Goal: Information Seeking & Learning: Compare options

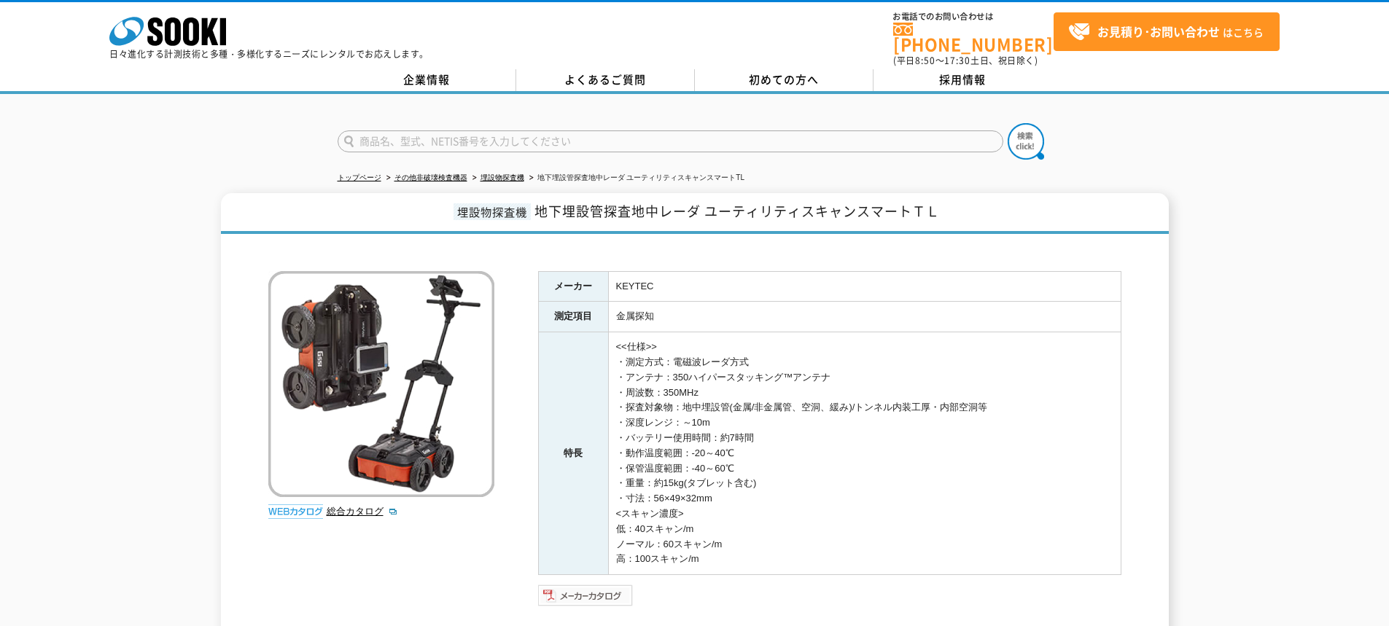
scroll to position [73, 0]
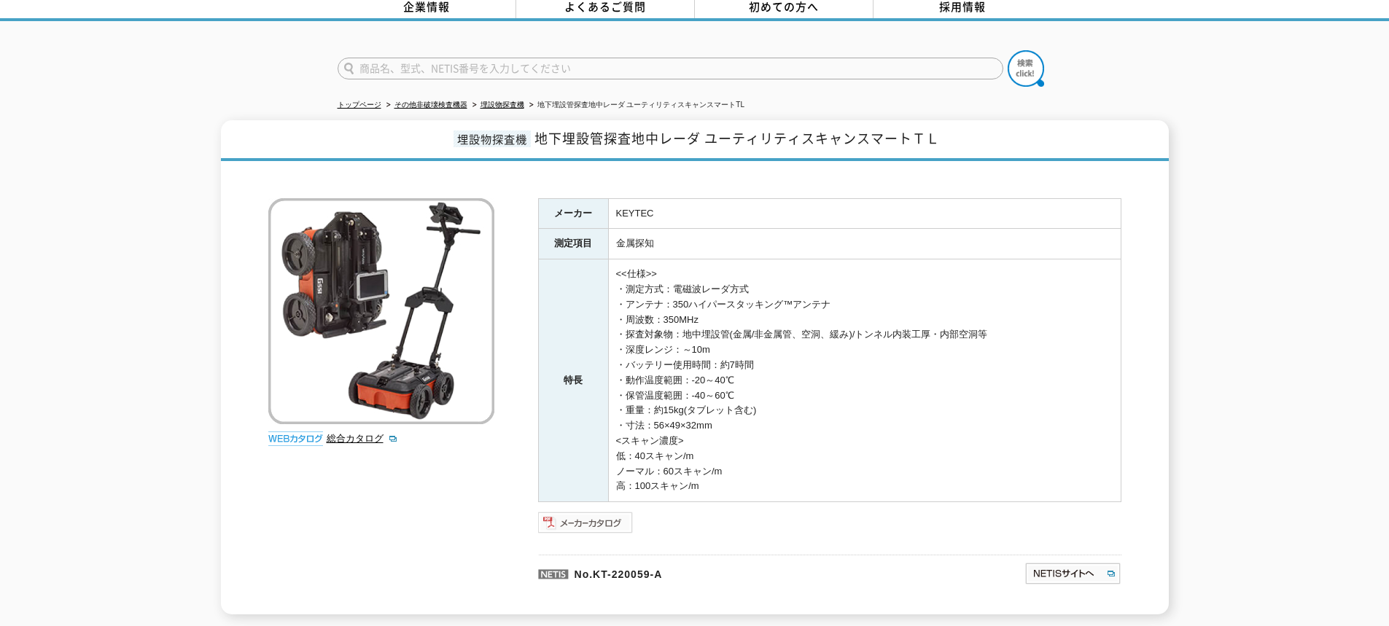
click at [591, 521] on img at bounding box center [586, 522] width 96 height 23
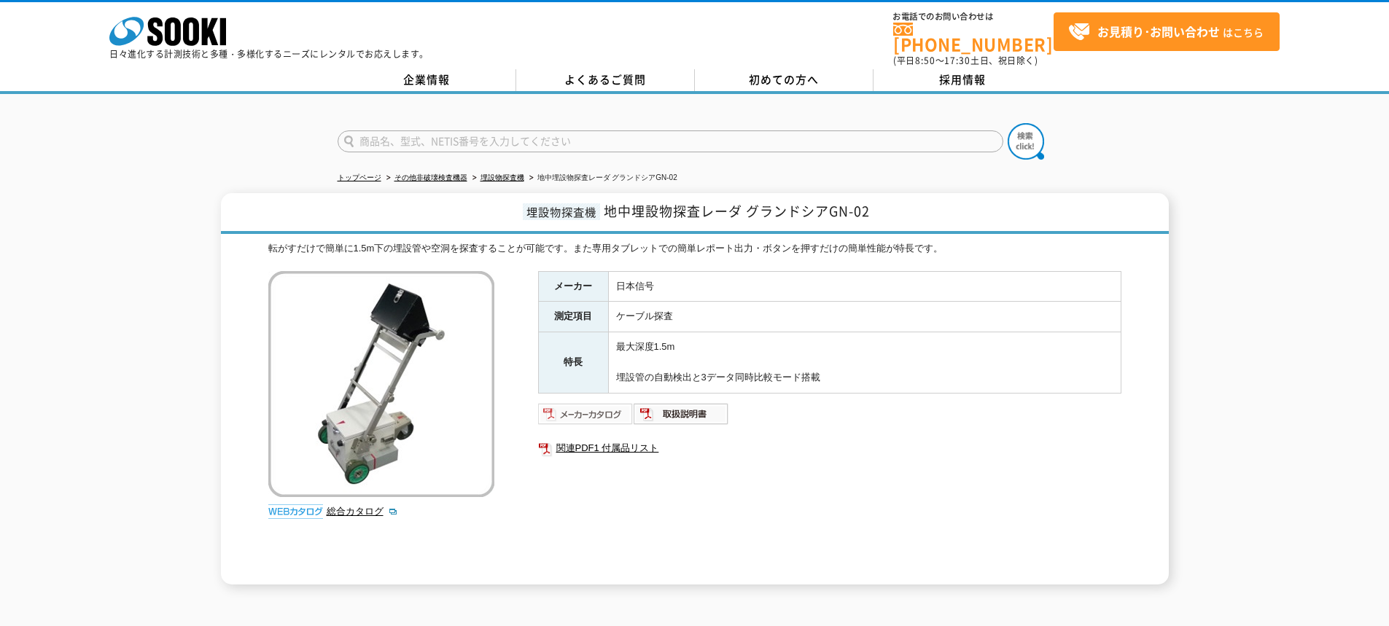
click at [576, 405] on img at bounding box center [586, 414] width 96 height 23
